Goal: Task Accomplishment & Management: Manage account settings

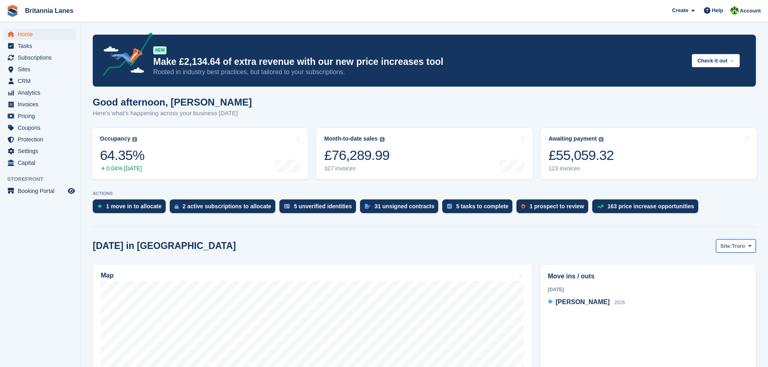
click at [745, 247] on span "Truro" at bounding box center [738, 246] width 13 height 8
click at [715, 292] on link "[GEOGRAPHIC_DATA]" at bounding box center [716, 294] width 73 height 15
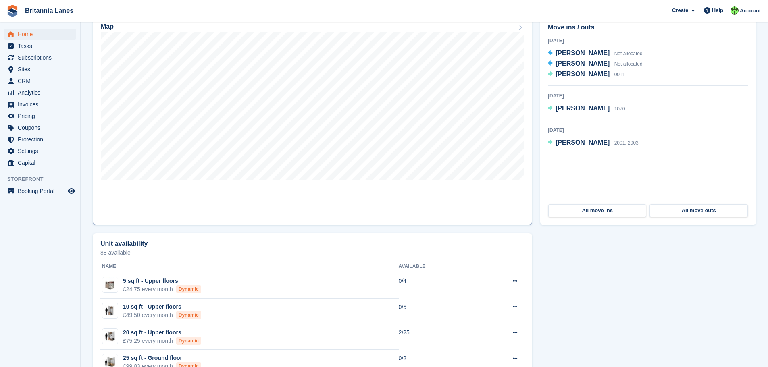
scroll to position [242, 0]
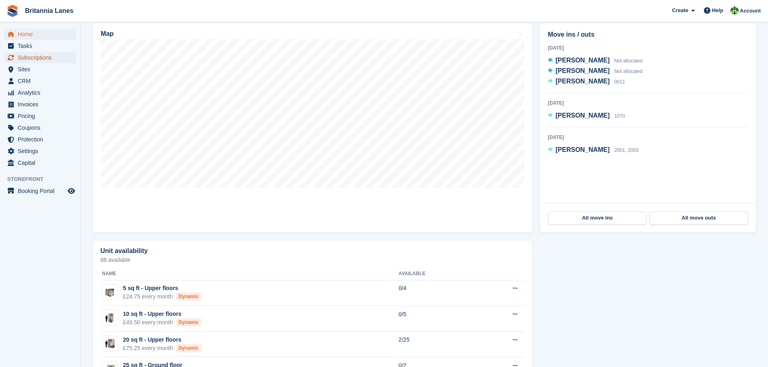
click at [38, 58] on span "Subscriptions" at bounding box center [42, 57] width 48 height 11
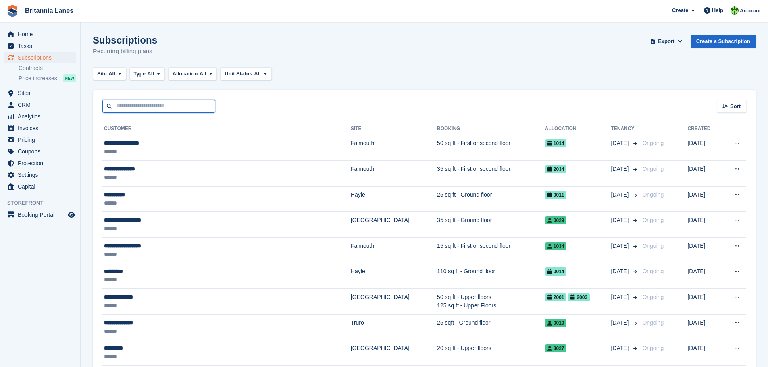
click at [178, 111] on input "text" at bounding box center [158, 106] width 113 height 13
type input "**********"
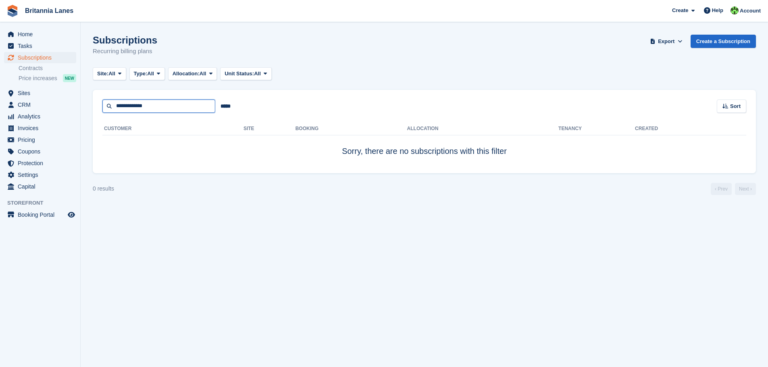
click at [127, 106] on input "**********" at bounding box center [158, 106] width 113 height 13
type input "**********"
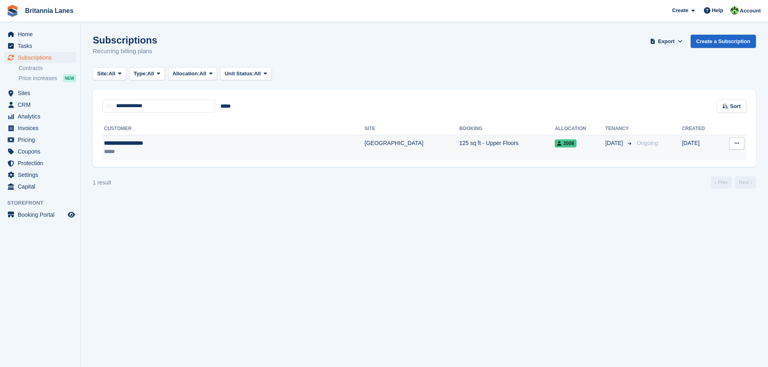
click at [148, 143] on div "**********" at bounding box center [184, 143] width 161 height 8
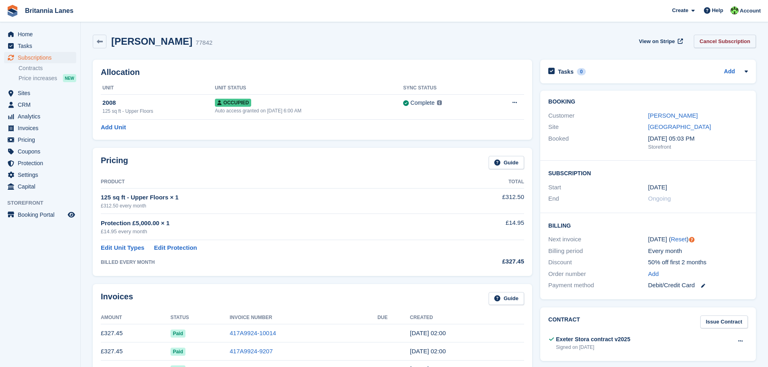
click at [739, 44] on link "Cancel Subscription" at bounding box center [725, 41] width 62 height 13
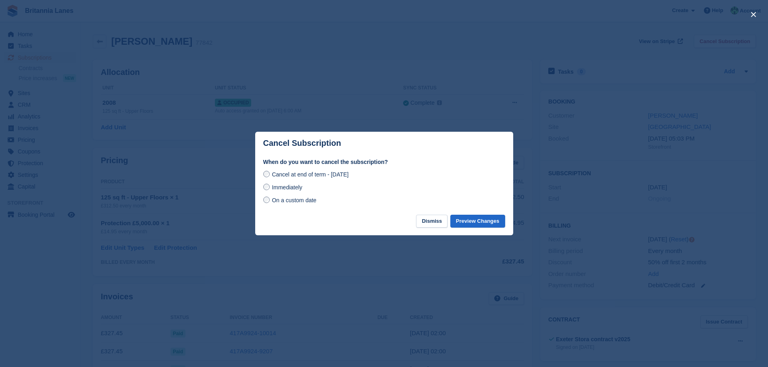
click at [292, 186] on span "Immediately" at bounding box center [287, 187] width 30 height 6
click at [478, 219] on button "Preview Changes" at bounding box center [477, 221] width 55 height 13
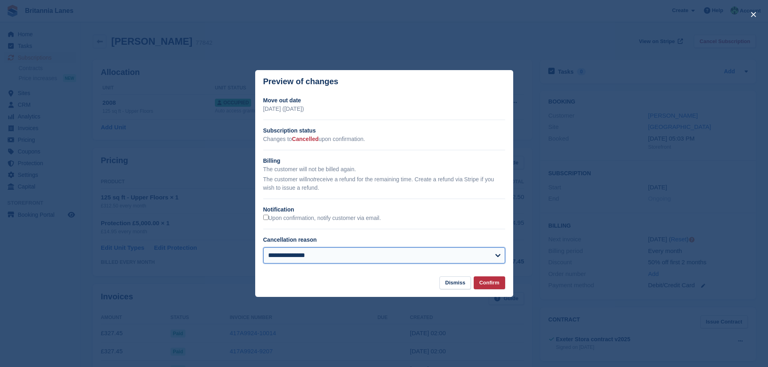
drag, startPoint x: 332, startPoint y: 256, endPoint x: 325, endPoint y: 252, distance: 7.9
click at [332, 256] on select "**********" at bounding box center [384, 255] width 242 height 16
select select "**********"
click at [263, 248] on select "**********" at bounding box center [384, 255] width 242 height 16
click at [496, 274] on section "**********" at bounding box center [384, 184] width 258 height 183
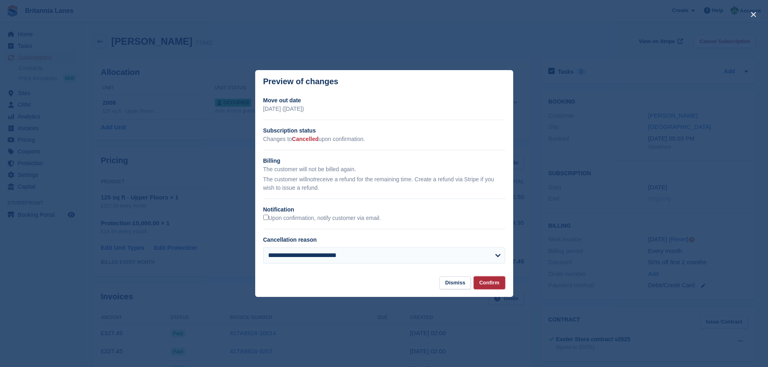
click at [493, 287] on button "Confirm" at bounding box center [489, 282] width 31 height 13
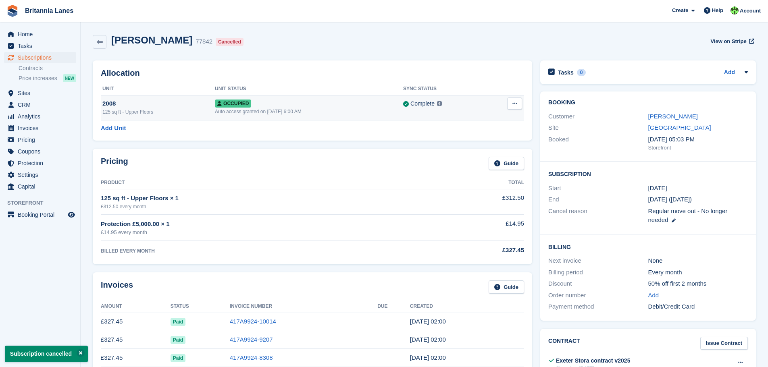
click at [513, 104] on icon at bounding box center [514, 103] width 4 height 5
click at [468, 137] on p "Deallocate" at bounding box center [483, 136] width 70 height 10
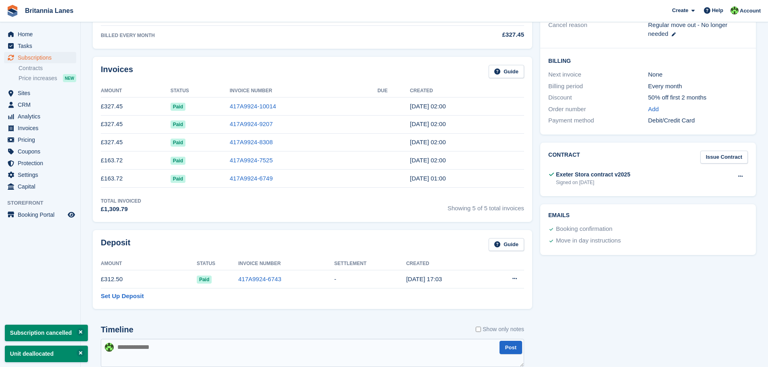
scroll to position [242, 0]
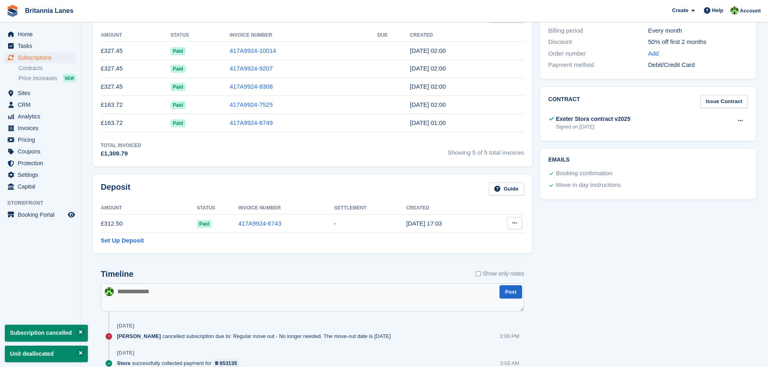
click at [515, 221] on button at bounding box center [514, 223] width 15 height 12
click at [476, 241] on p "Settle deposit" at bounding box center [483, 239] width 70 height 10
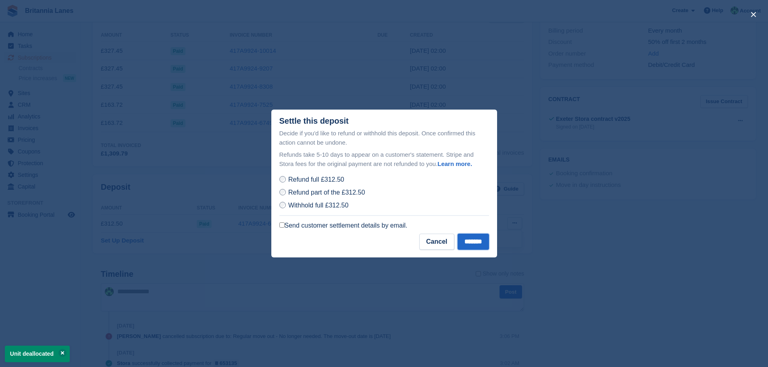
drag, startPoint x: 464, startPoint y: 244, endPoint x: 449, endPoint y: 262, distance: 23.5
click at [464, 246] on input "*******" at bounding box center [472, 242] width 31 height 16
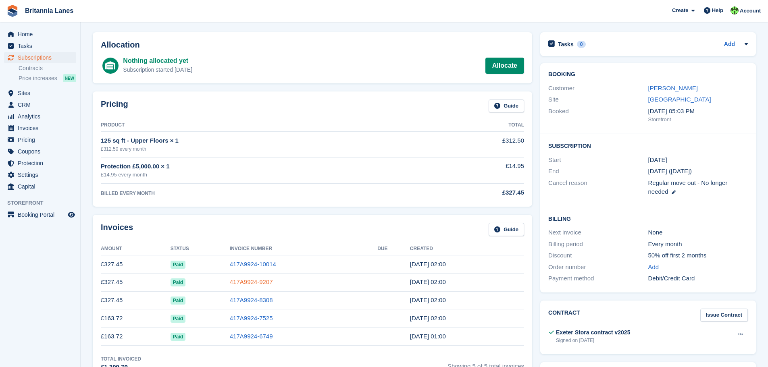
scroll to position [0, 0]
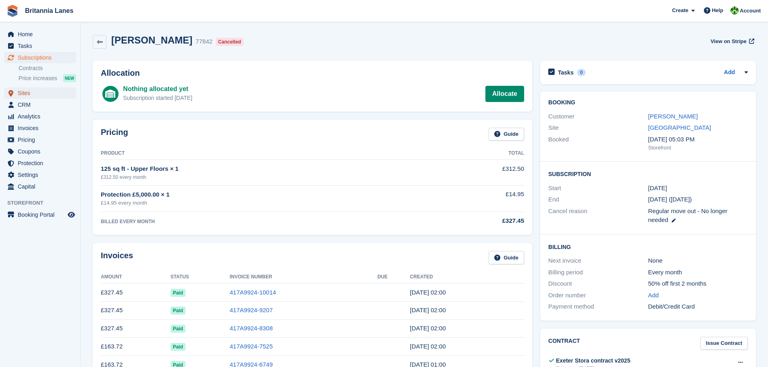
click at [25, 93] on span "Sites" at bounding box center [42, 92] width 48 height 11
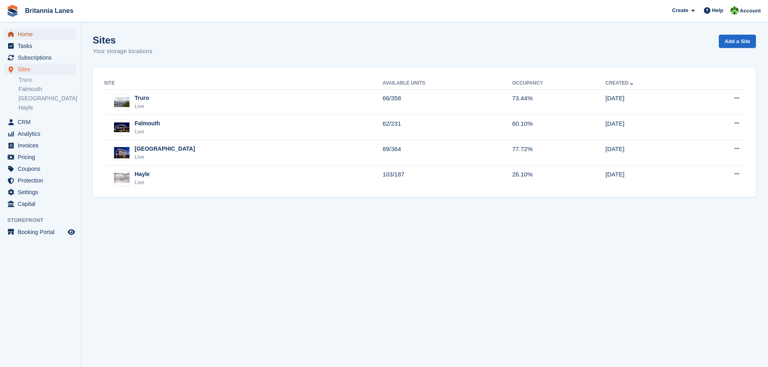
click at [23, 35] on span "Home" at bounding box center [42, 34] width 48 height 11
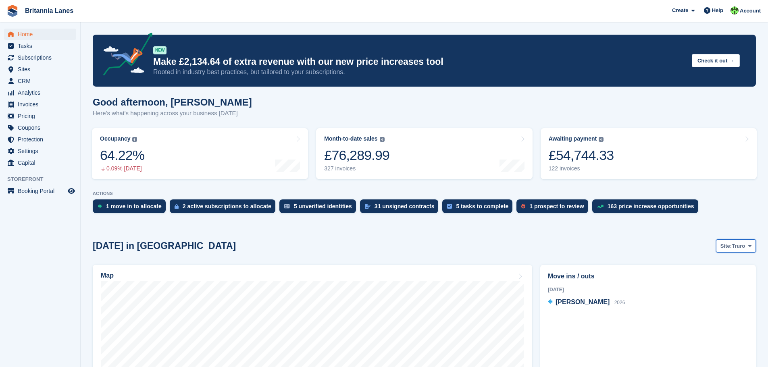
click at [743, 244] on span "Truro" at bounding box center [738, 246] width 13 height 8
click at [722, 299] on link "[GEOGRAPHIC_DATA]" at bounding box center [716, 294] width 73 height 15
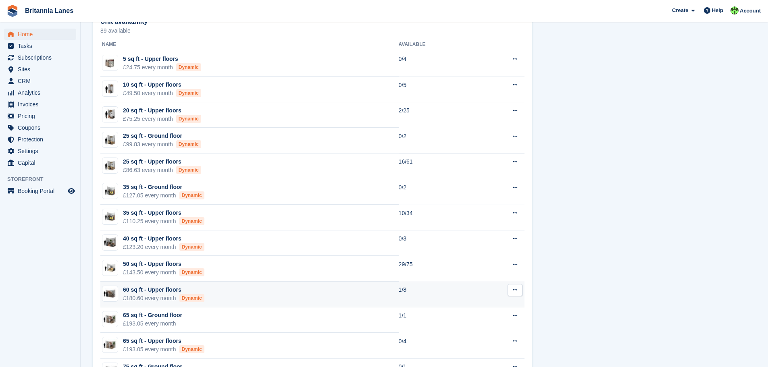
scroll to position [484, 0]
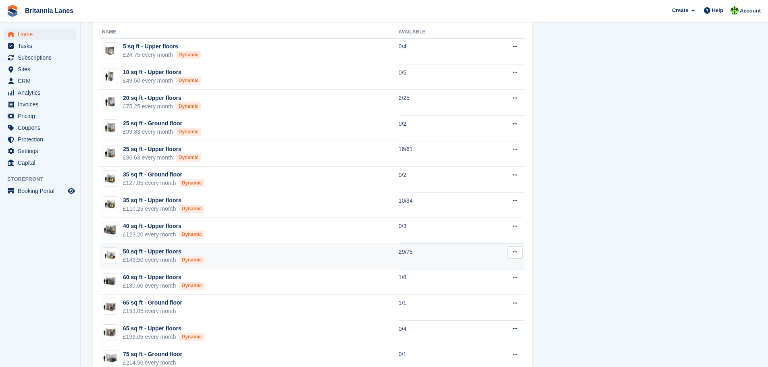
click at [233, 255] on td "50 sq ft - Upper floors £143.50 every month Dynamic" at bounding box center [249, 256] width 298 height 26
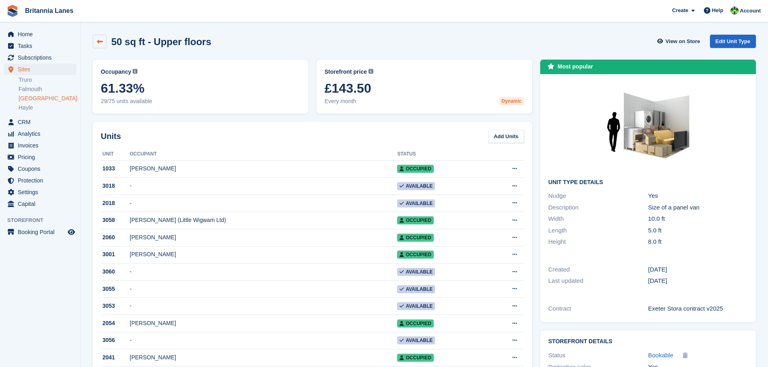
click at [99, 42] on icon at bounding box center [100, 42] width 6 height 6
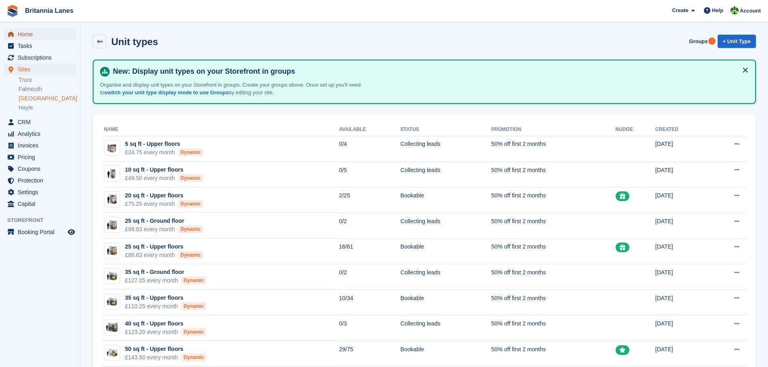
click at [25, 34] on span "Home" at bounding box center [42, 34] width 48 height 11
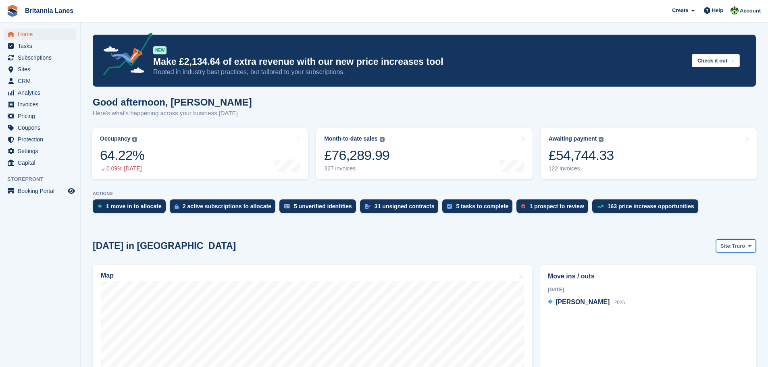
click at [742, 245] on span "Truro" at bounding box center [738, 246] width 13 height 8
click at [715, 291] on link "[GEOGRAPHIC_DATA]" at bounding box center [716, 294] width 73 height 15
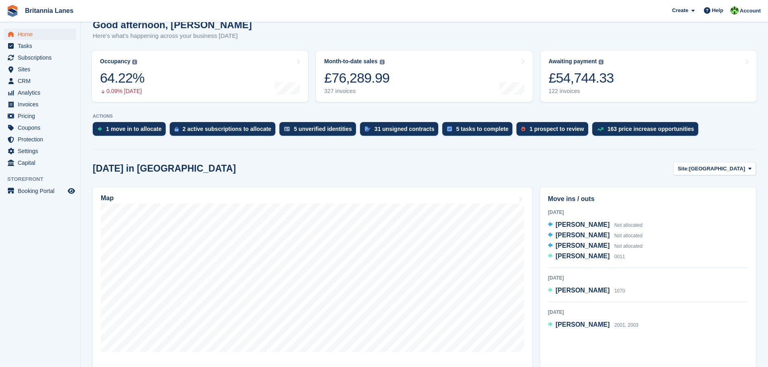
scroll to position [81, 0]
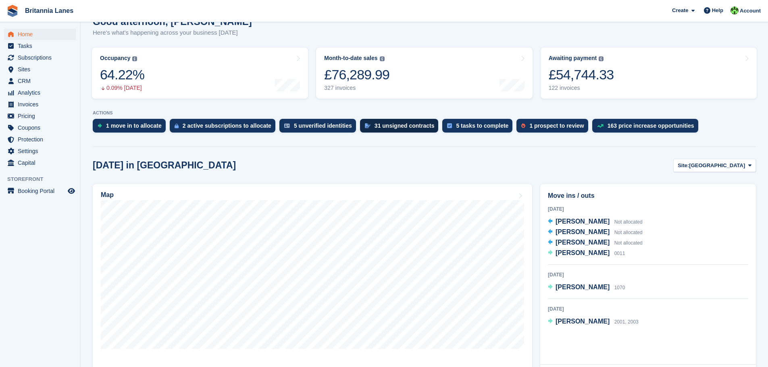
click at [401, 125] on div "31 unsigned contracts" at bounding box center [404, 126] width 60 height 6
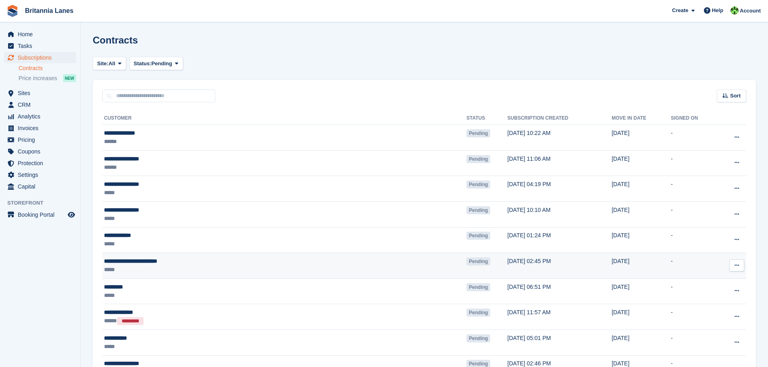
click at [739, 266] on icon at bounding box center [736, 265] width 4 height 5
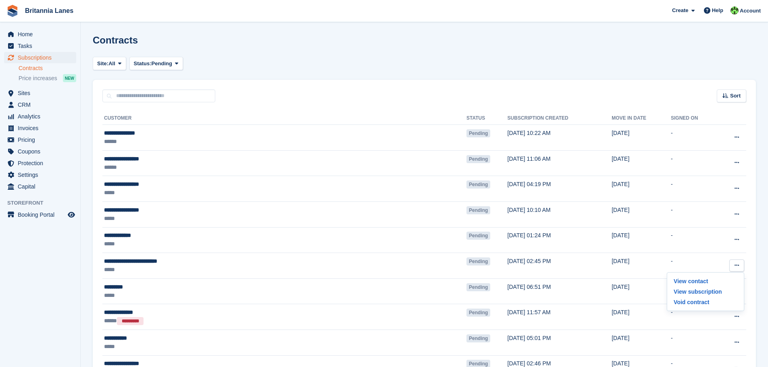
drag, startPoint x: 683, startPoint y: 302, endPoint x: 422, endPoint y: 39, distance: 370.2
click at [683, 302] on p "Void contract" at bounding box center [705, 302] width 70 height 10
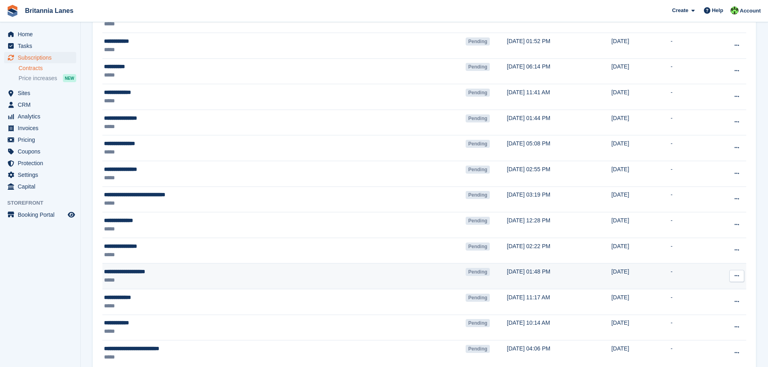
scroll to position [644, 0]
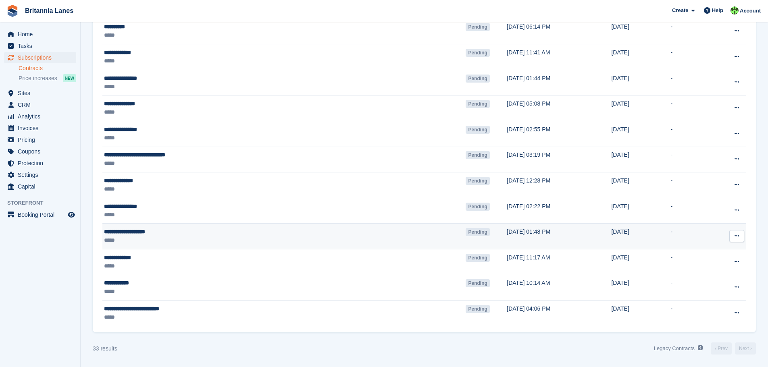
click at [735, 234] on icon at bounding box center [736, 235] width 4 height 5
click at [696, 272] on p "Void contract" at bounding box center [705, 273] width 70 height 10
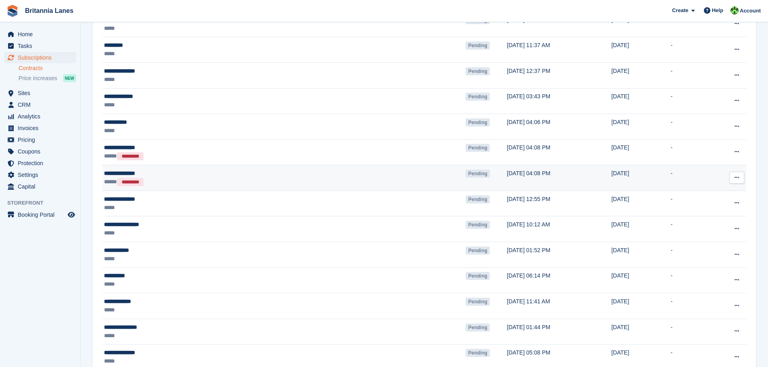
scroll to position [377, 0]
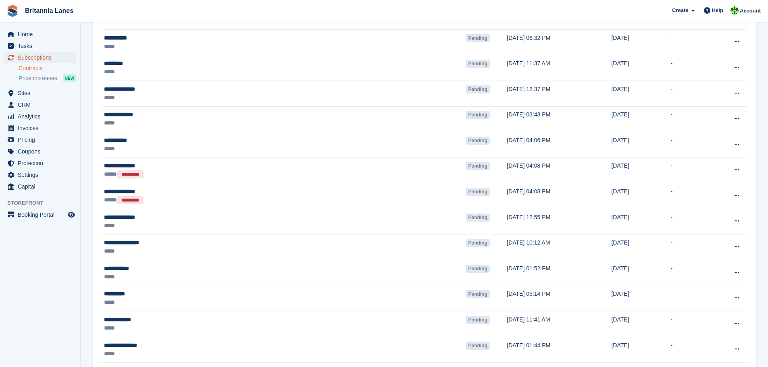
click at [51, 59] on span "Subscriptions" at bounding box center [42, 57] width 48 height 11
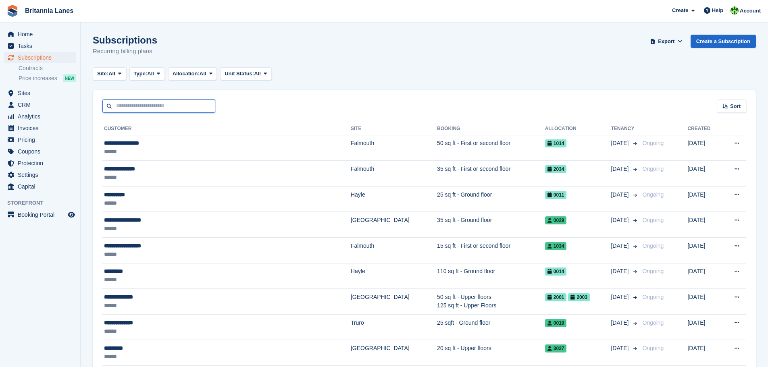
click at [131, 101] on input "text" at bounding box center [158, 106] width 113 height 13
type input "***"
click at [729, 137] on button at bounding box center [736, 143] width 15 height 12
click at [141, 102] on input "***" at bounding box center [158, 106] width 113 height 13
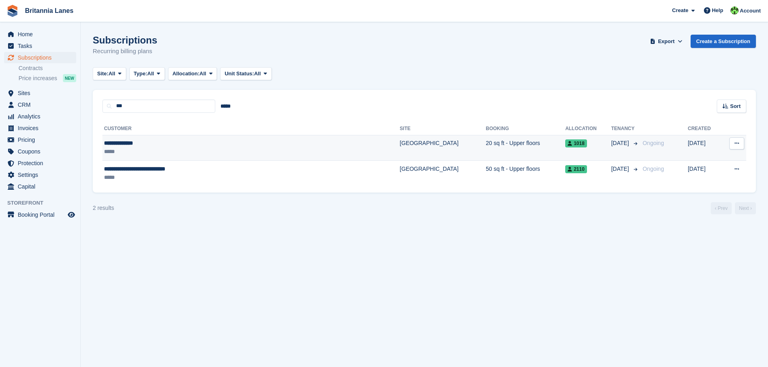
click at [224, 141] on div "**********" at bounding box center [205, 143] width 202 height 8
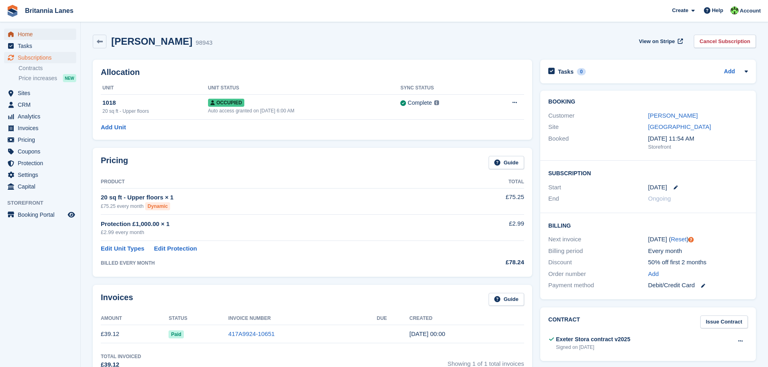
click at [28, 30] on span "Home" at bounding box center [42, 34] width 48 height 11
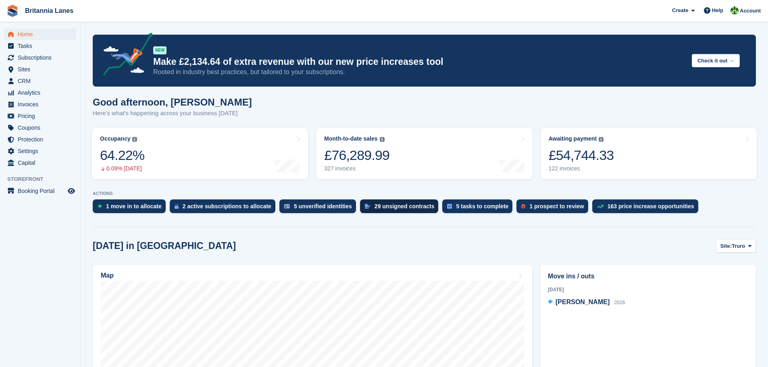
click at [397, 206] on div "29 unsigned contracts" at bounding box center [404, 206] width 60 height 6
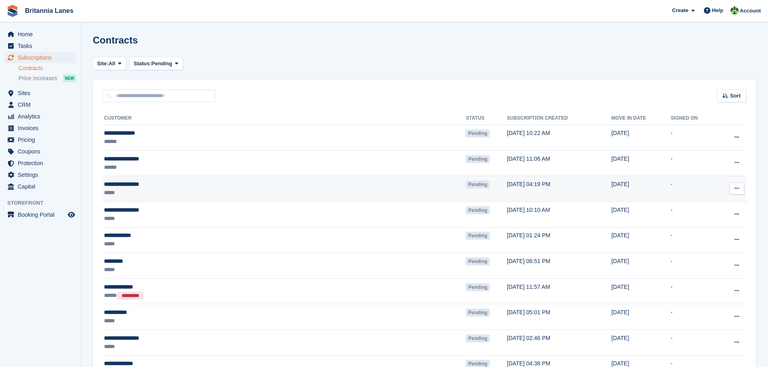
click at [297, 181] on div "**********" at bounding box center [209, 184] width 210 height 8
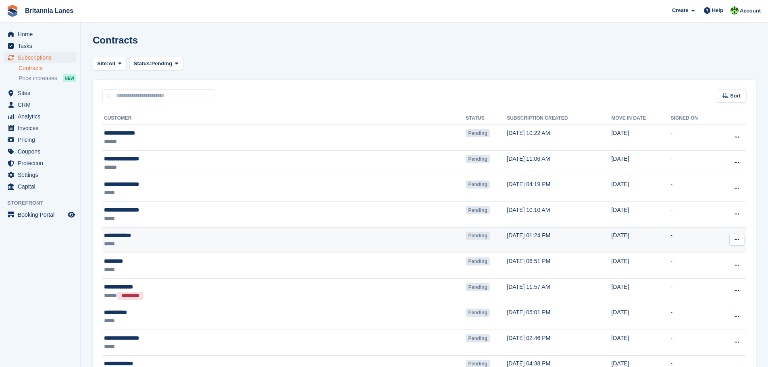
click at [248, 241] on div "*****" at bounding box center [209, 244] width 210 height 8
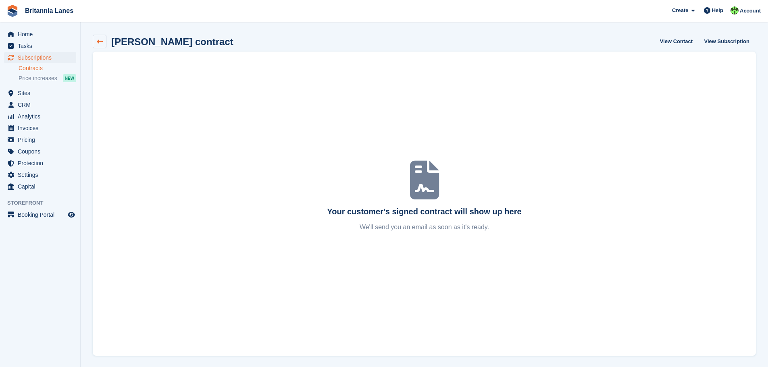
click at [102, 44] on icon at bounding box center [100, 42] width 6 height 6
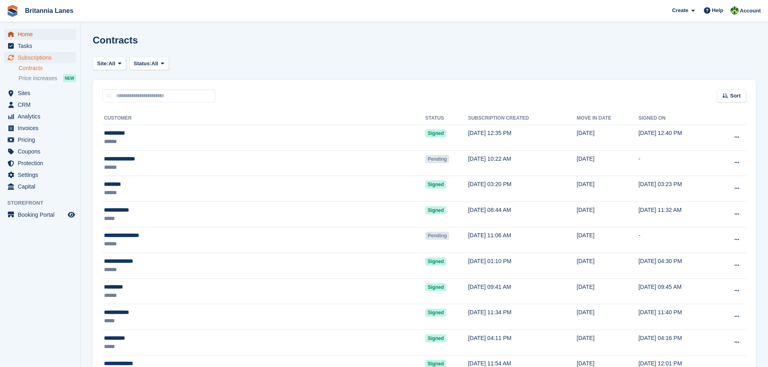
click at [19, 35] on span "Home" at bounding box center [42, 34] width 48 height 11
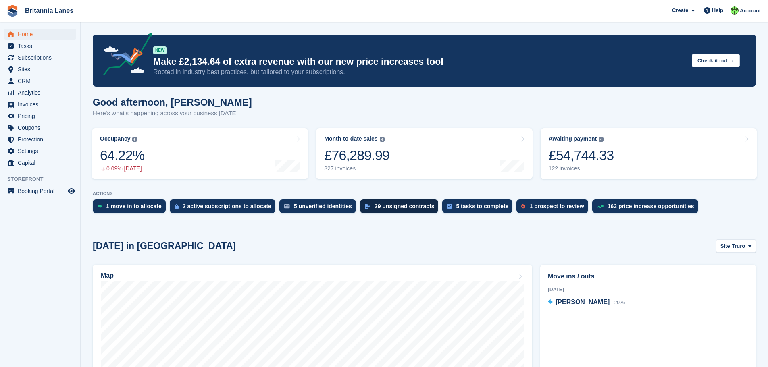
click at [386, 206] on div "29 unsigned contracts" at bounding box center [404, 206] width 60 height 6
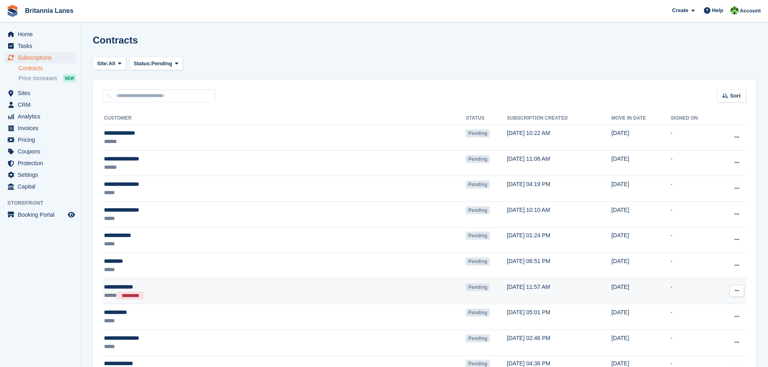
click at [195, 292] on div "***** *********" at bounding box center [209, 295] width 210 height 8
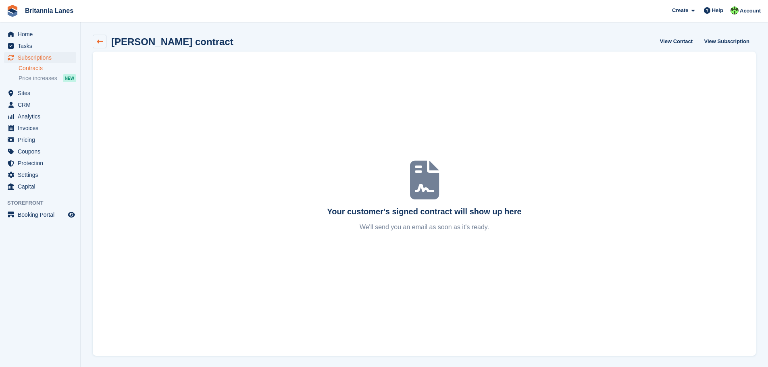
click at [102, 40] on icon at bounding box center [100, 42] width 6 height 6
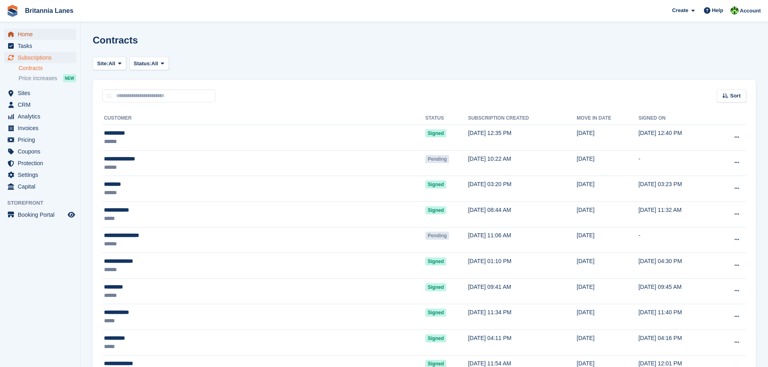
click at [29, 34] on span "Home" at bounding box center [42, 34] width 48 height 11
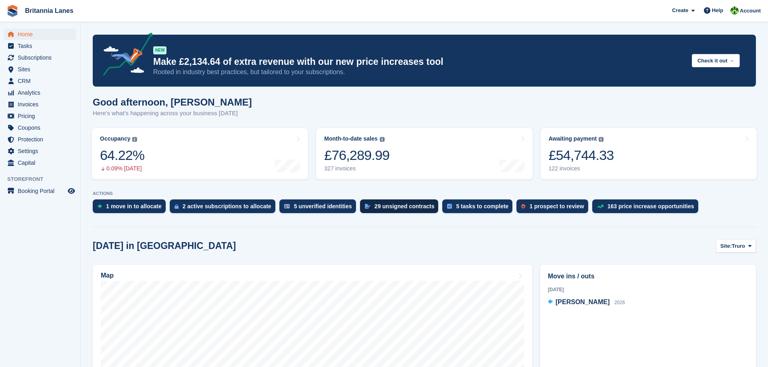
click at [382, 209] on div "29 unsigned contracts" at bounding box center [404, 206] width 60 height 6
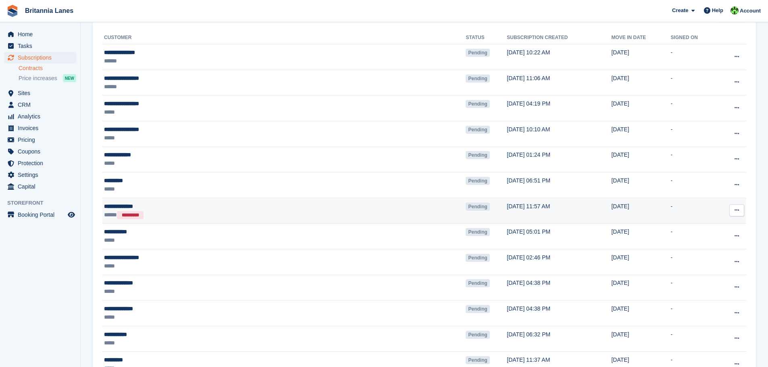
scroll to position [81, 0]
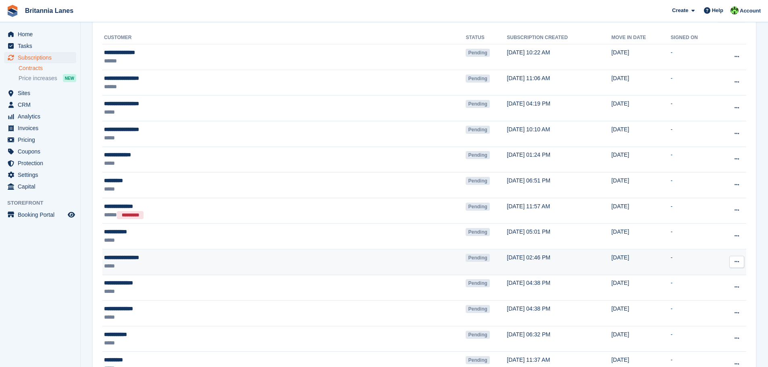
click at [738, 260] on icon at bounding box center [736, 261] width 4 height 5
click at [701, 298] on p "Void contract" at bounding box center [705, 298] width 70 height 10
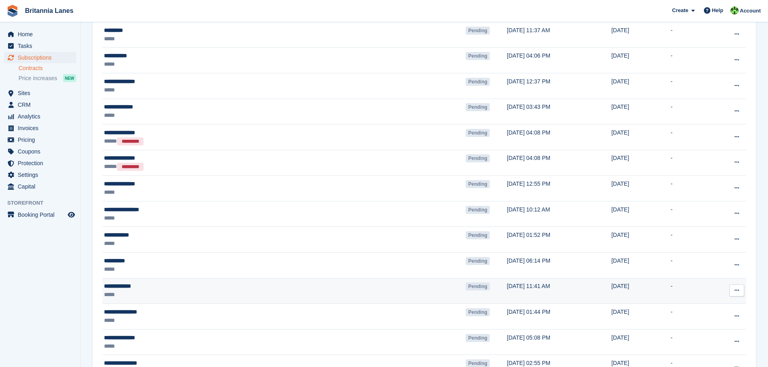
scroll to position [403, 0]
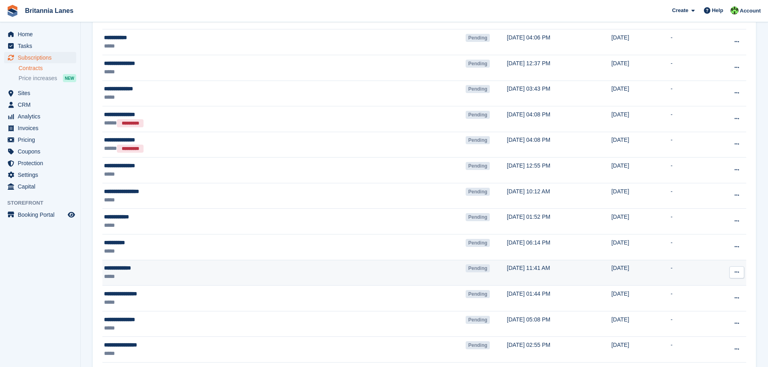
click at [737, 270] on icon at bounding box center [736, 272] width 4 height 5
click at [705, 310] on p "Void contract" at bounding box center [705, 309] width 70 height 10
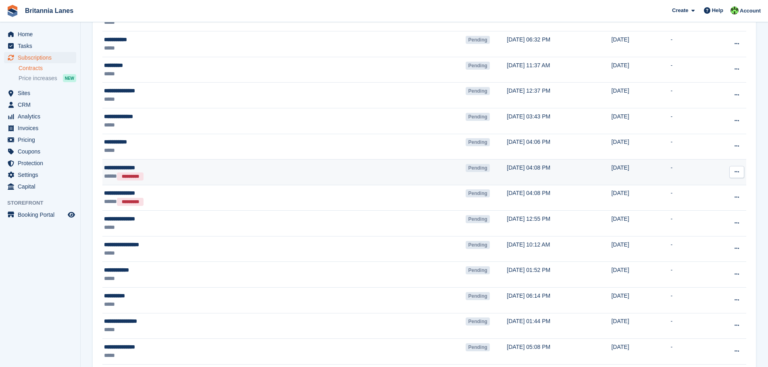
scroll to position [366, 0]
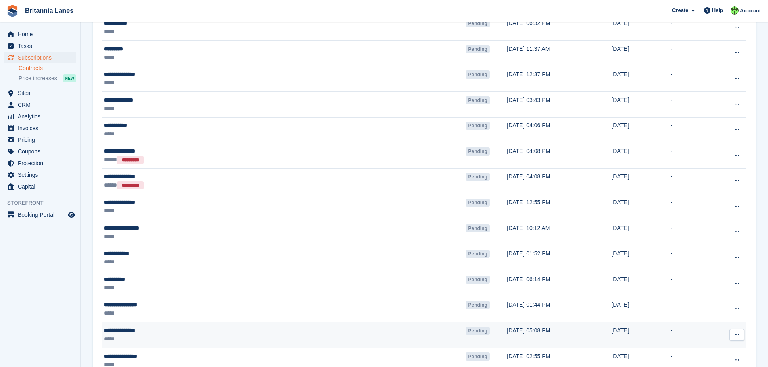
click at [272, 336] on div "*****" at bounding box center [209, 339] width 210 height 8
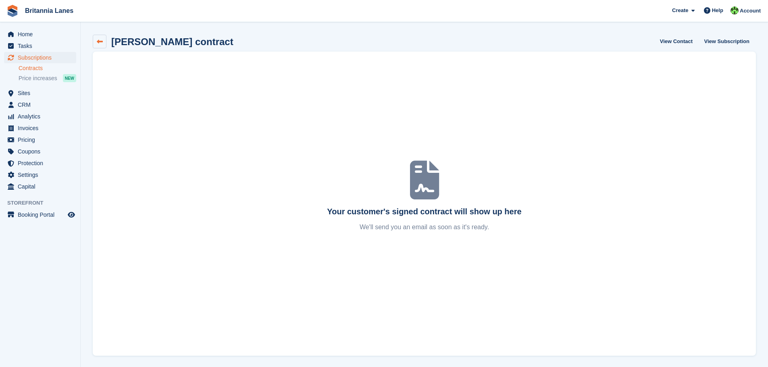
click at [100, 40] on icon at bounding box center [100, 42] width 6 height 6
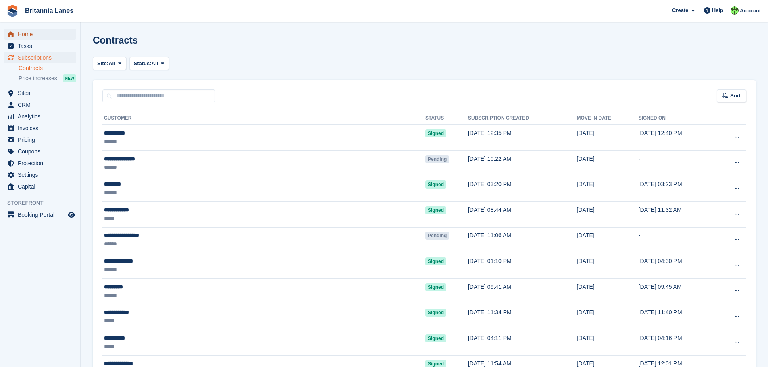
click at [25, 32] on span "Home" at bounding box center [42, 34] width 48 height 11
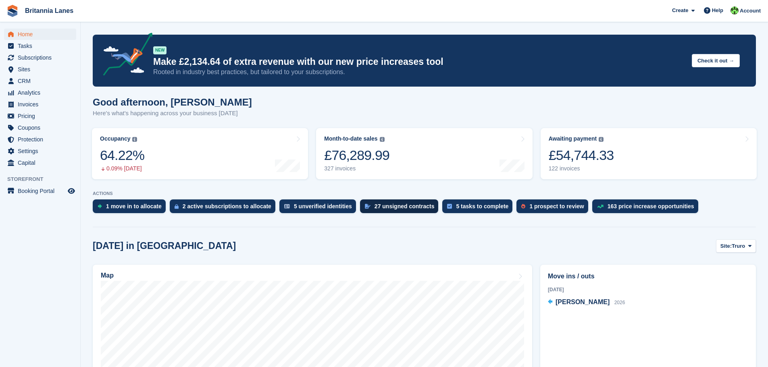
click at [397, 205] on div "27 unsigned contracts" at bounding box center [404, 206] width 60 height 6
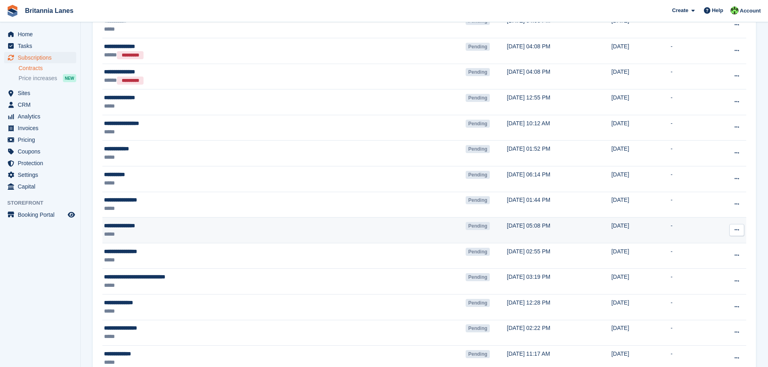
scroll to position [484, 0]
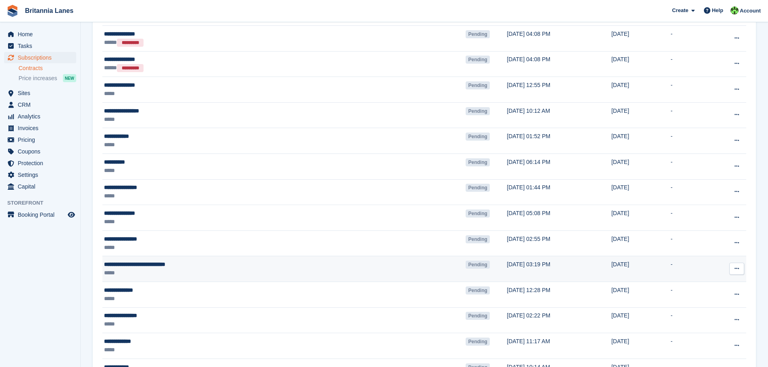
click at [735, 267] on icon at bounding box center [736, 268] width 4 height 5
click at [691, 308] on p "Void contract" at bounding box center [705, 305] width 70 height 10
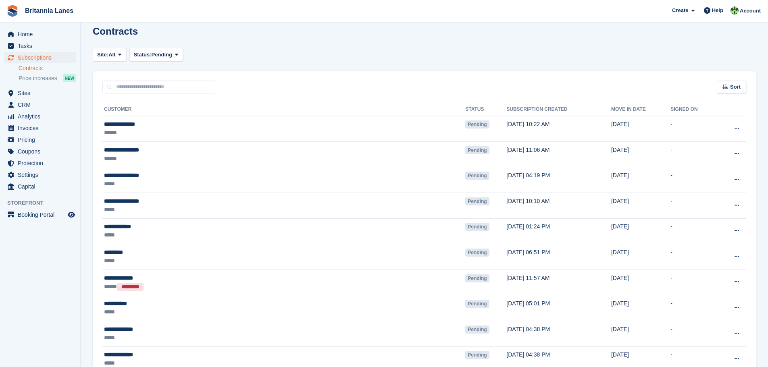
scroll to position [0, 0]
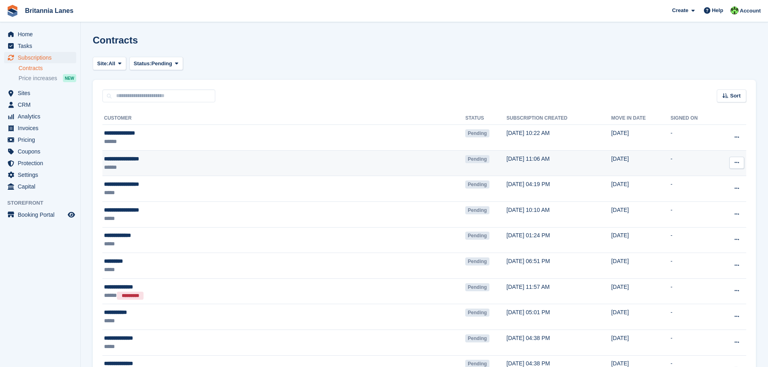
click at [737, 164] on icon at bounding box center [736, 162] width 4 height 5
click at [700, 211] on p "Send contract" at bounding box center [705, 210] width 70 height 10
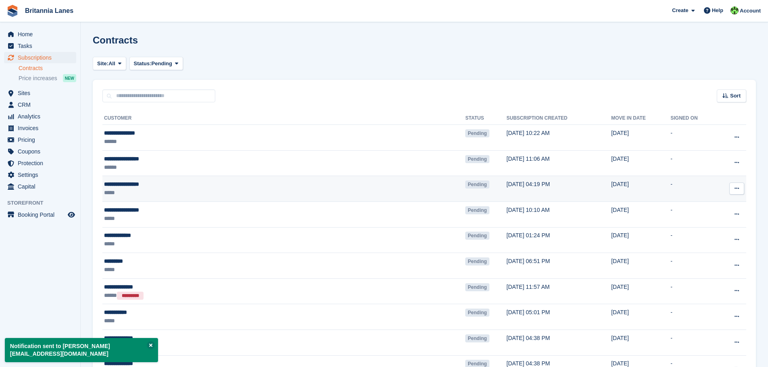
click at [736, 189] on icon at bounding box center [736, 188] width 4 height 5
click at [695, 205] on p "View contact" at bounding box center [705, 204] width 70 height 10
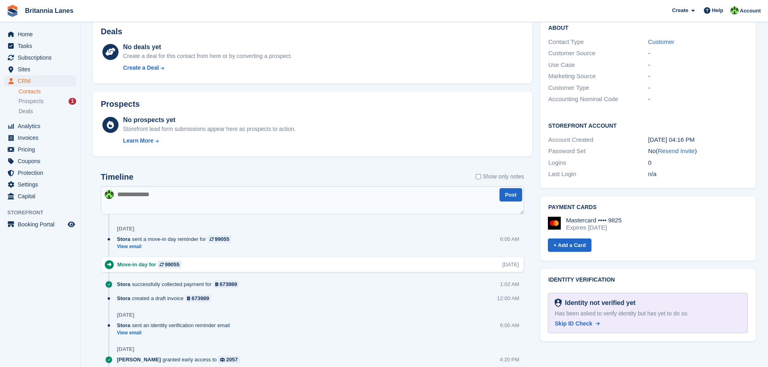
scroll to position [242, 0]
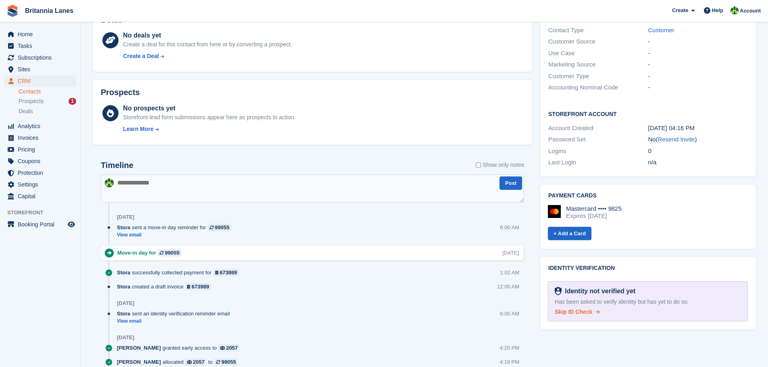
click at [585, 309] on span "Skip ID Check" at bounding box center [573, 312] width 37 height 6
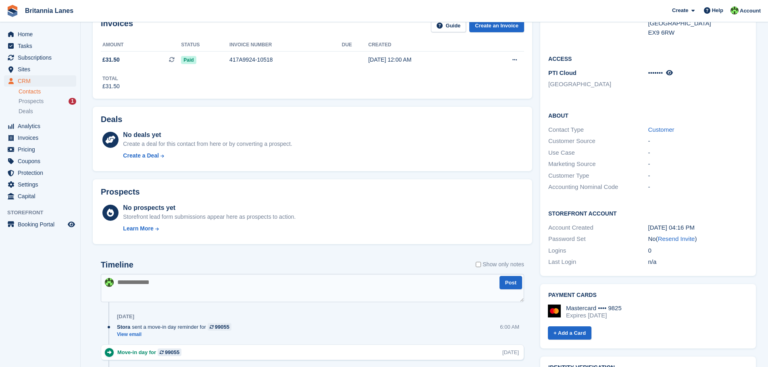
scroll to position [161, 0]
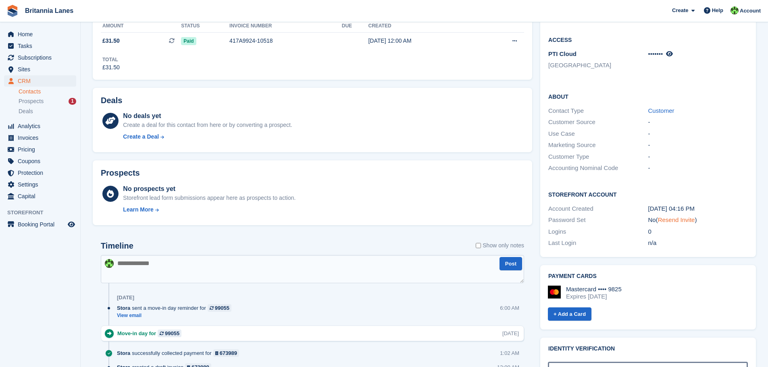
click at [675, 216] on link "Resend Invite" at bounding box center [676, 219] width 37 height 7
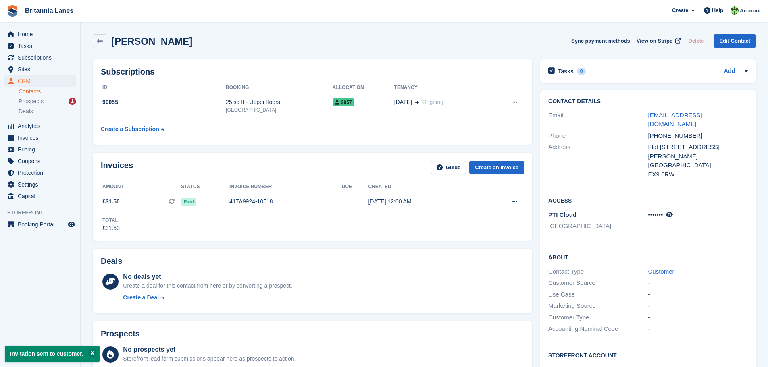
scroll to position [0, 0]
click at [97, 42] on icon at bounding box center [100, 42] width 6 height 6
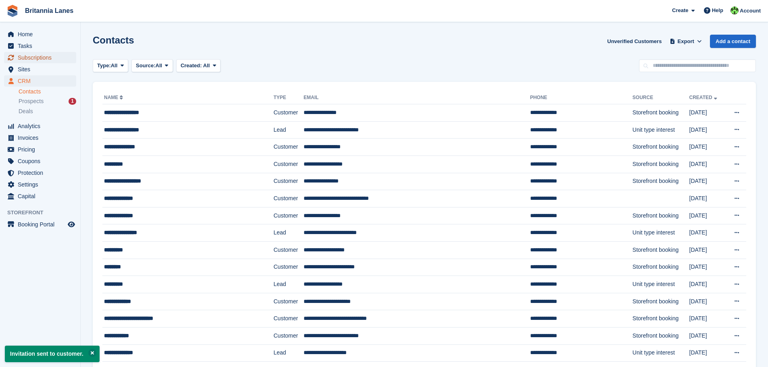
click at [45, 57] on span "Subscriptions" at bounding box center [42, 57] width 48 height 11
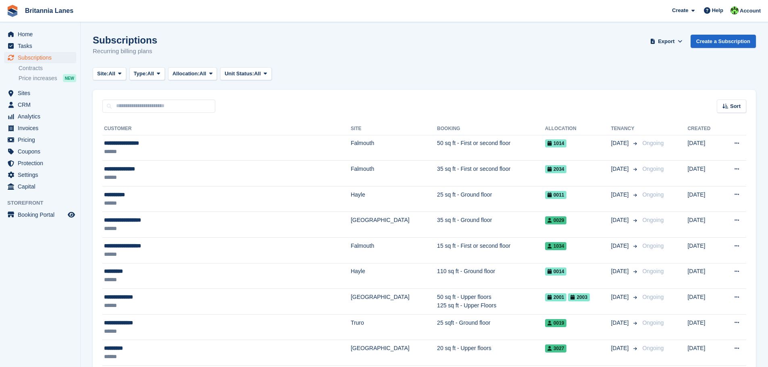
drag, startPoint x: 237, startPoint y: 160, endPoint x: 339, endPoint y: 98, distance: 118.8
click at [339, 98] on div "Sort Sort by Customer name Date created Move in date Move out date Created (old…" at bounding box center [424, 101] width 663 height 23
click at [27, 35] on span "Home" at bounding box center [42, 34] width 48 height 11
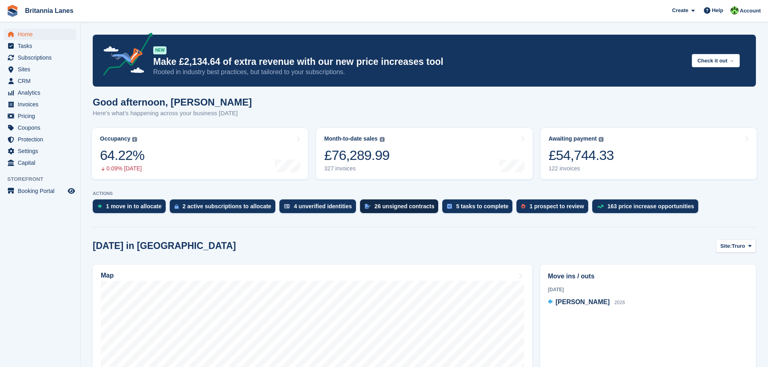
click at [389, 204] on div "26 unsigned contracts" at bounding box center [404, 206] width 60 height 6
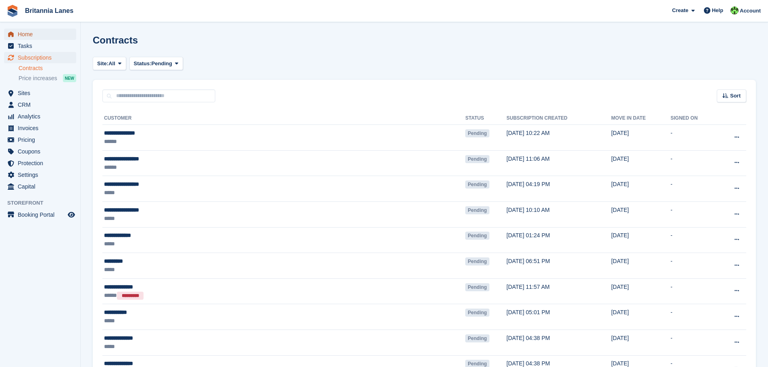
click at [25, 33] on span "Home" at bounding box center [42, 34] width 48 height 11
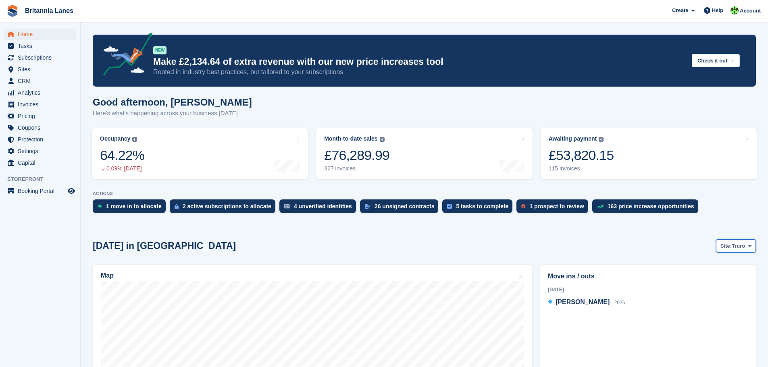
click at [748, 246] on icon at bounding box center [749, 245] width 3 height 5
click at [718, 294] on link "[GEOGRAPHIC_DATA]" at bounding box center [716, 294] width 73 height 15
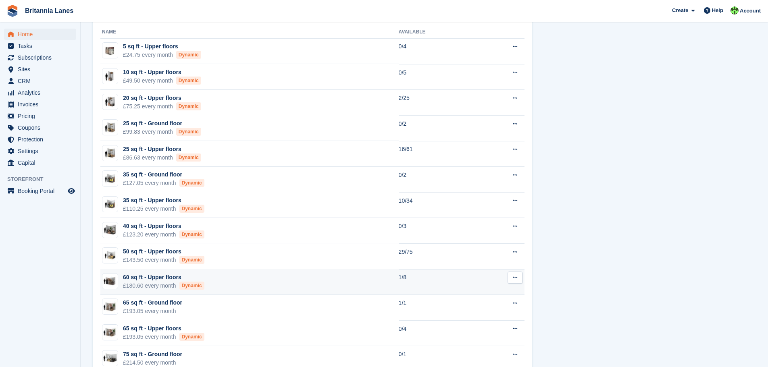
scroll to position [524, 0]
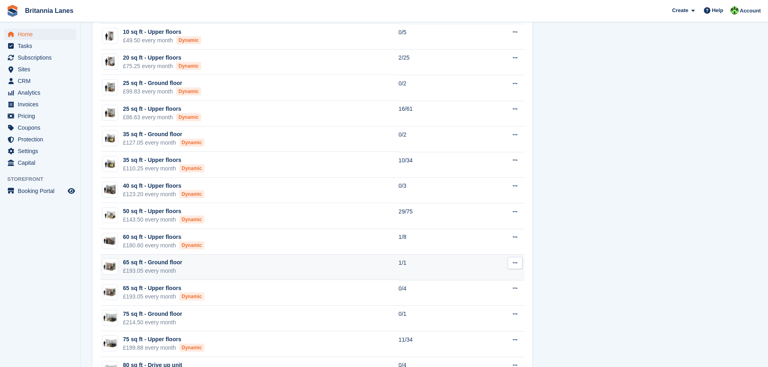
click at [254, 264] on td "65 sq ft - Ground floor £193.05 every month" at bounding box center [249, 268] width 298 height 26
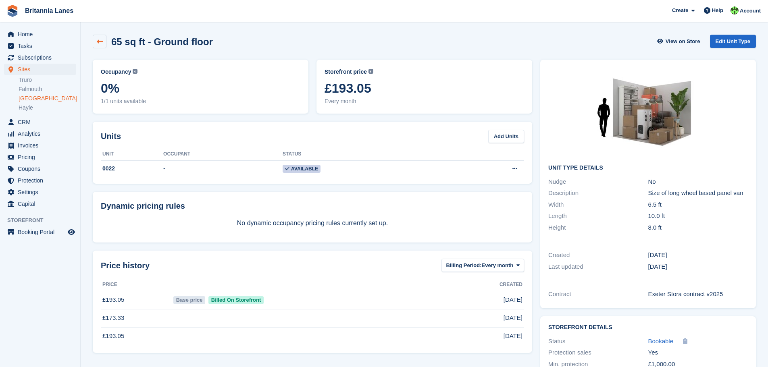
click at [100, 40] on icon at bounding box center [100, 42] width 6 height 6
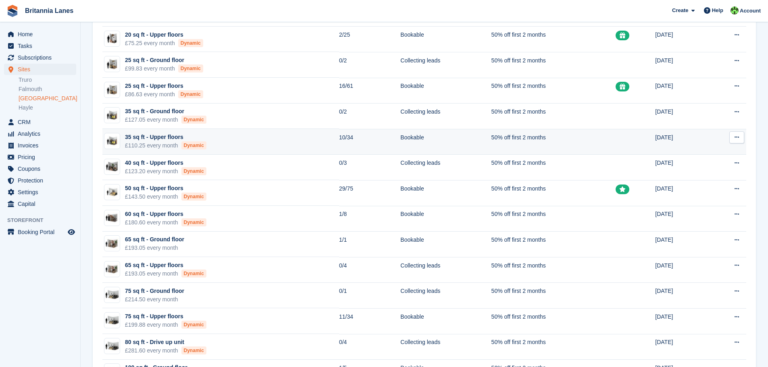
scroll to position [161, 0]
